Goal: Navigation & Orientation: Find specific page/section

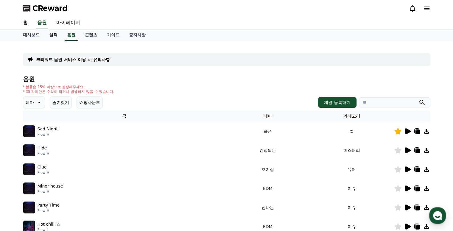
click at [53, 37] on link "실적" at bounding box center [53, 34] width 18 height 11
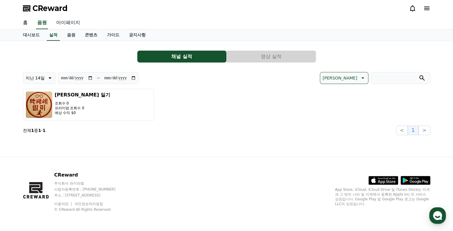
click at [63, 23] on link "마이페이지" at bounding box center [68, 23] width 33 height 13
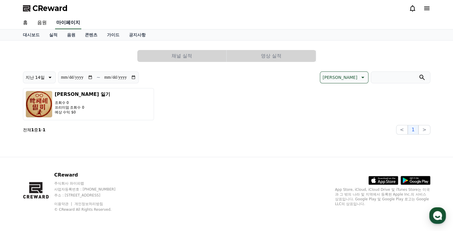
select select "**********"
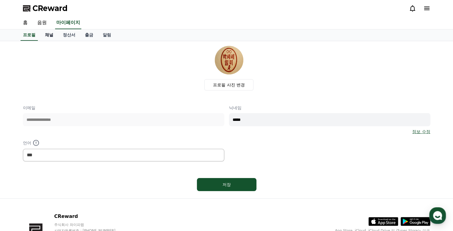
click at [47, 35] on link "채널" at bounding box center [49, 34] width 18 height 11
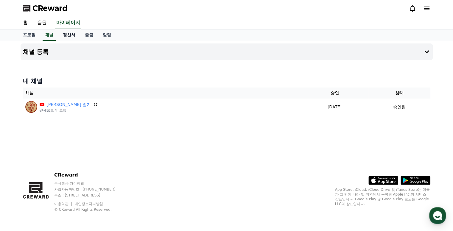
click at [67, 35] on link "정산서" at bounding box center [69, 34] width 22 height 11
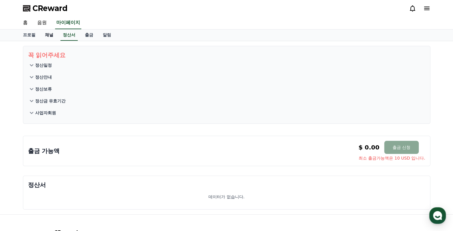
click at [52, 34] on link "채널" at bounding box center [49, 34] width 18 height 11
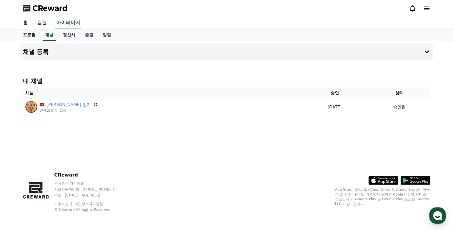
click at [30, 35] on link "프로필" at bounding box center [29, 34] width 22 height 11
select select "**********"
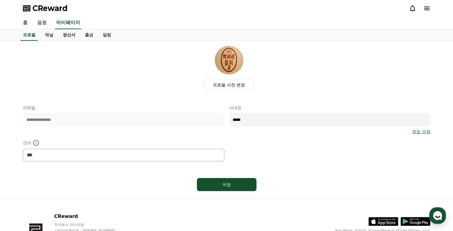
click at [76, 36] on link "정산서" at bounding box center [69, 34] width 22 height 11
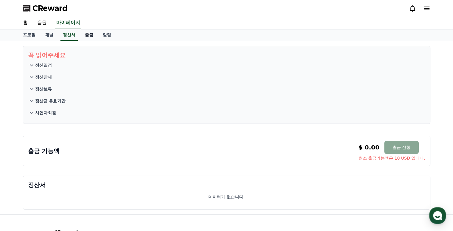
click at [88, 36] on link "출금" at bounding box center [89, 34] width 18 height 11
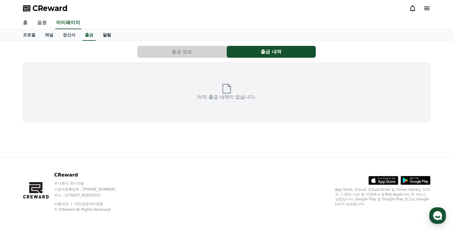
click at [109, 34] on link "알림" at bounding box center [107, 34] width 18 height 11
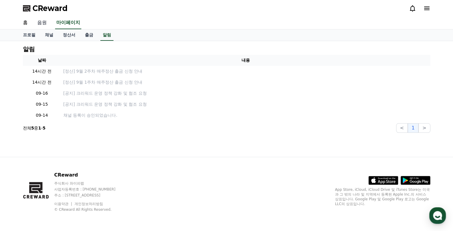
click at [46, 23] on link "음원" at bounding box center [41, 23] width 19 height 13
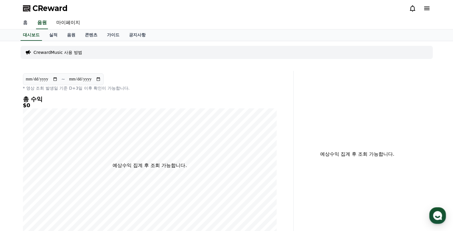
click at [23, 22] on link "홈" at bounding box center [25, 23] width 14 height 13
